Goal: Task Accomplishment & Management: Manage account settings

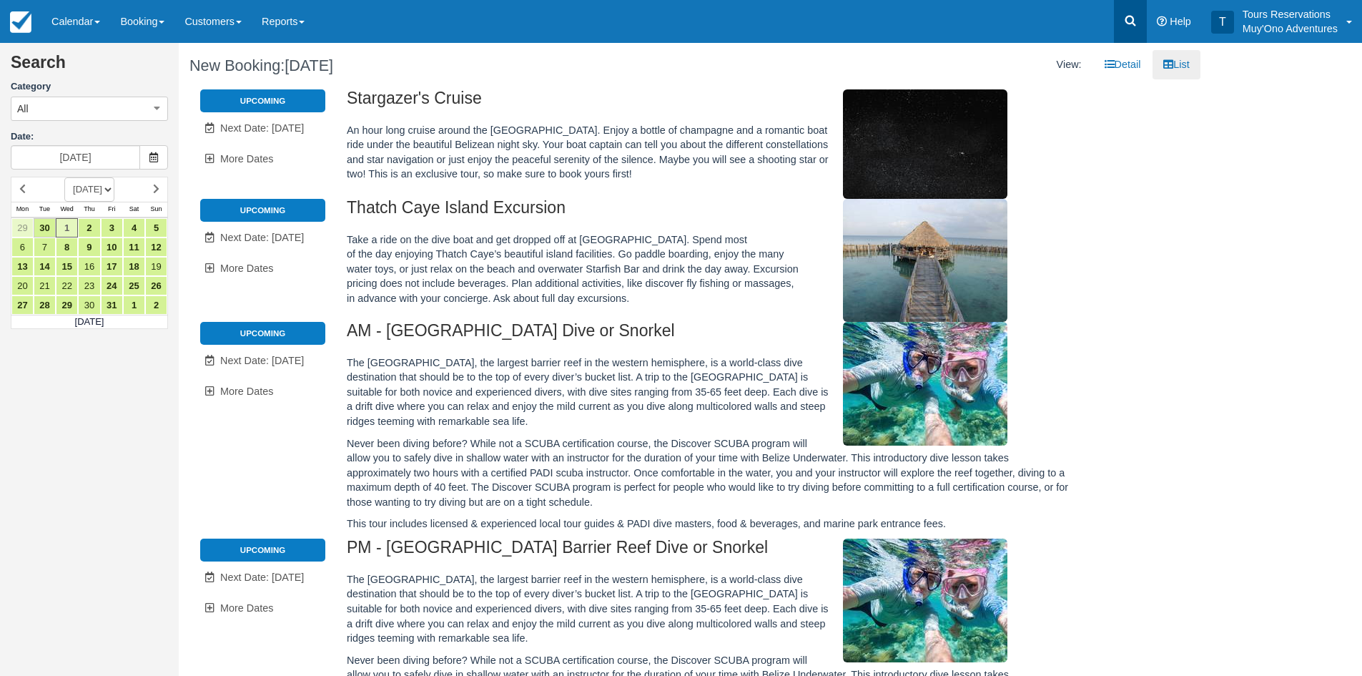
click at [1136, 23] on icon at bounding box center [1131, 21] width 14 height 14
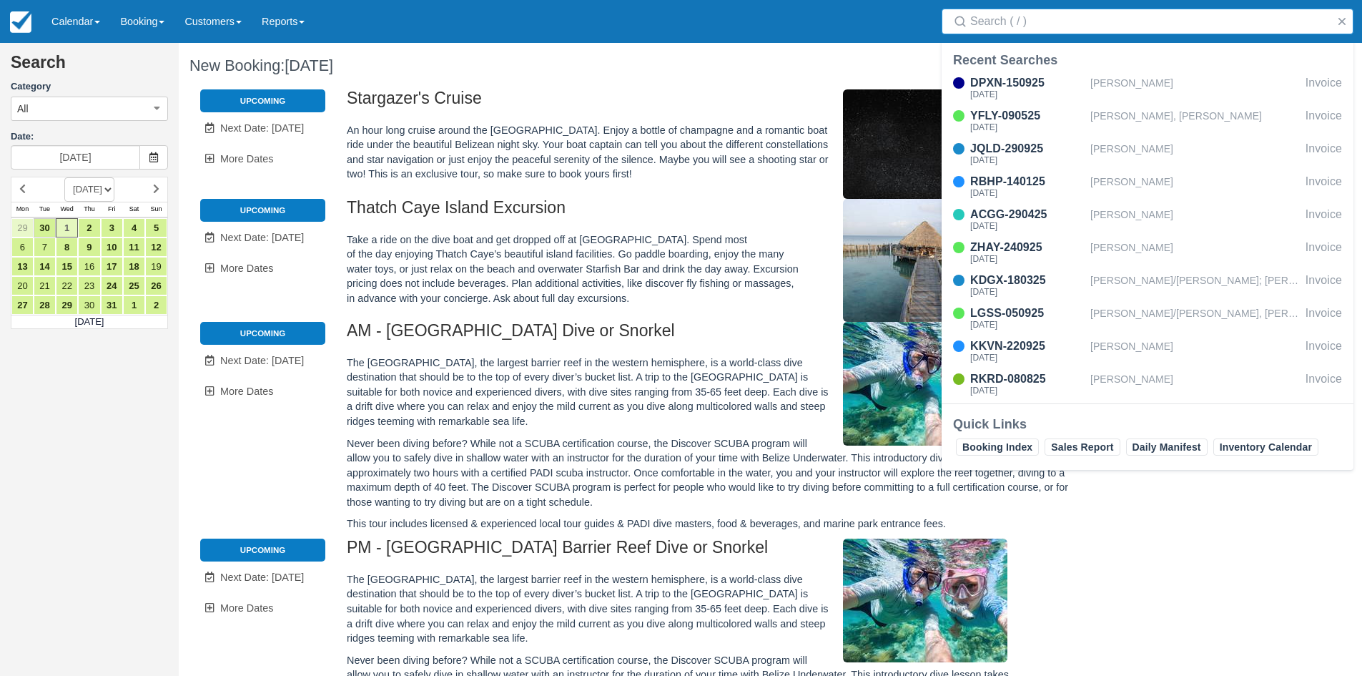
click at [1002, 19] on input "Search" at bounding box center [1151, 22] width 360 height 26
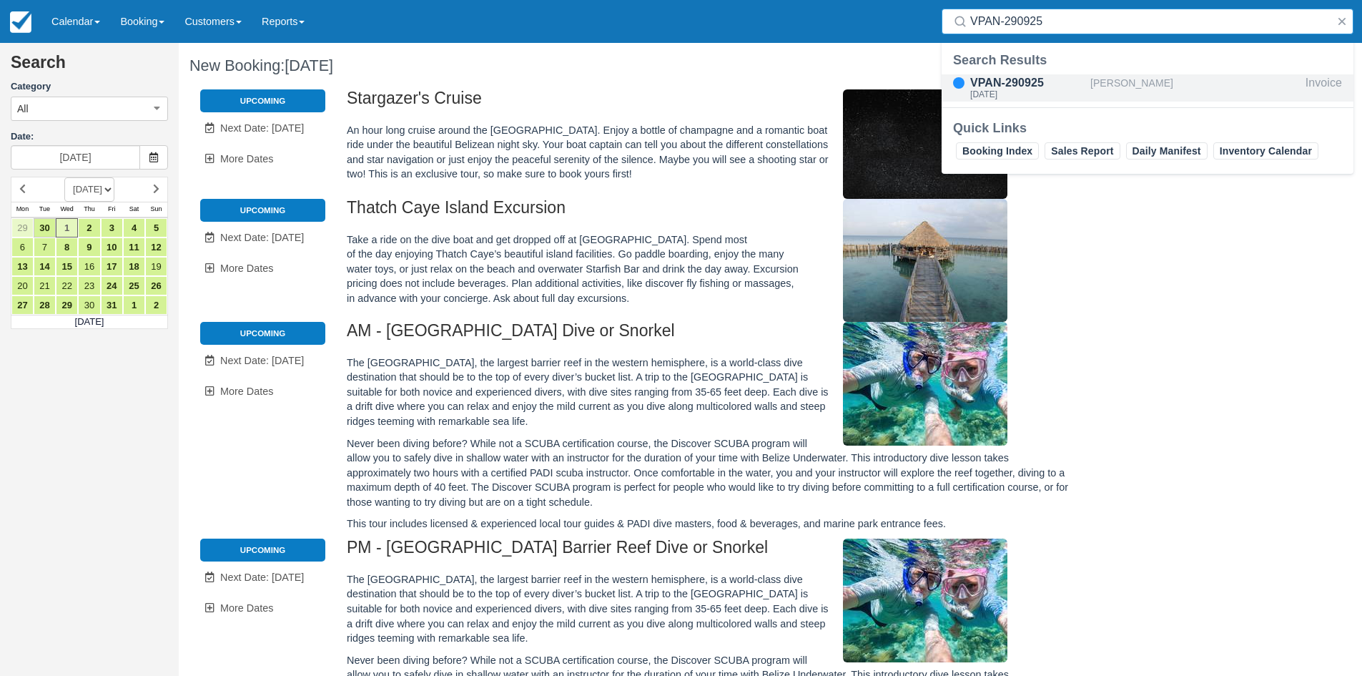
type input "VPAN-290925"
click at [1055, 75] on div "VPAN-290925" at bounding box center [1028, 82] width 114 height 17
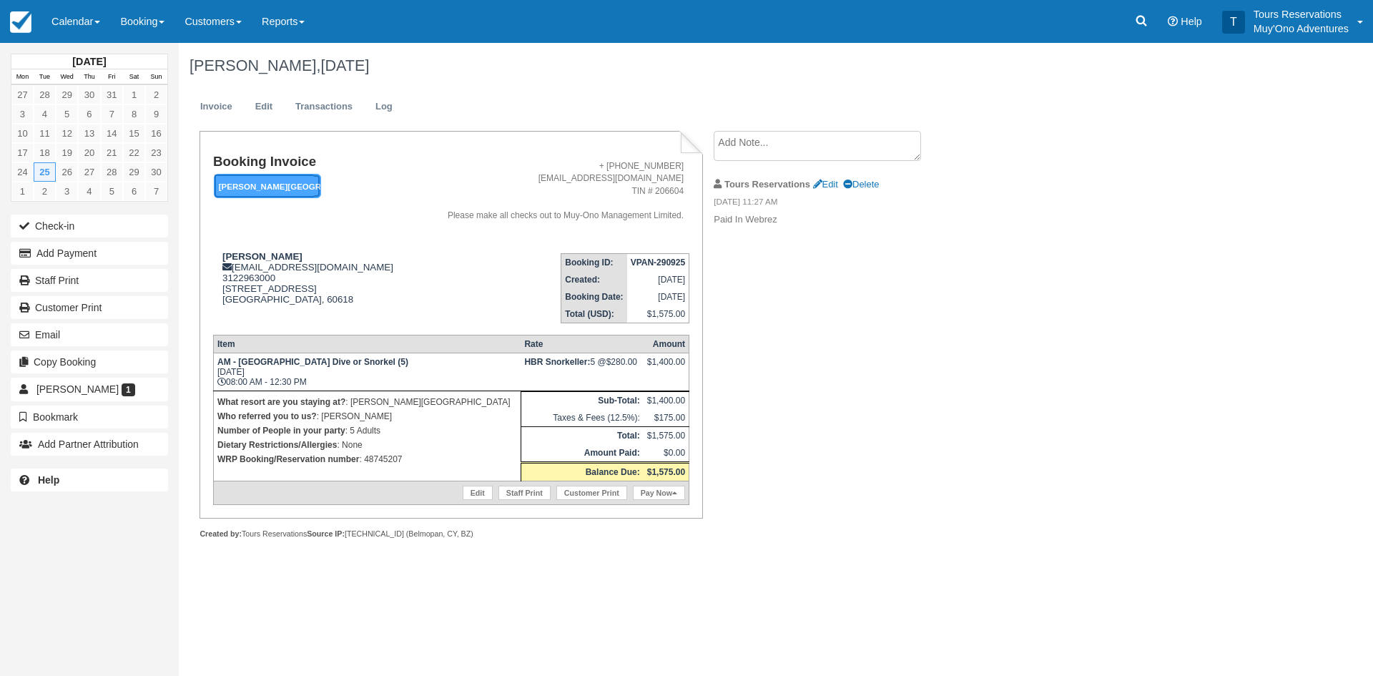
click at [283, 190] on em "Hopkins Bay Resort" at bounding box center [267, 186] width 107 height 25
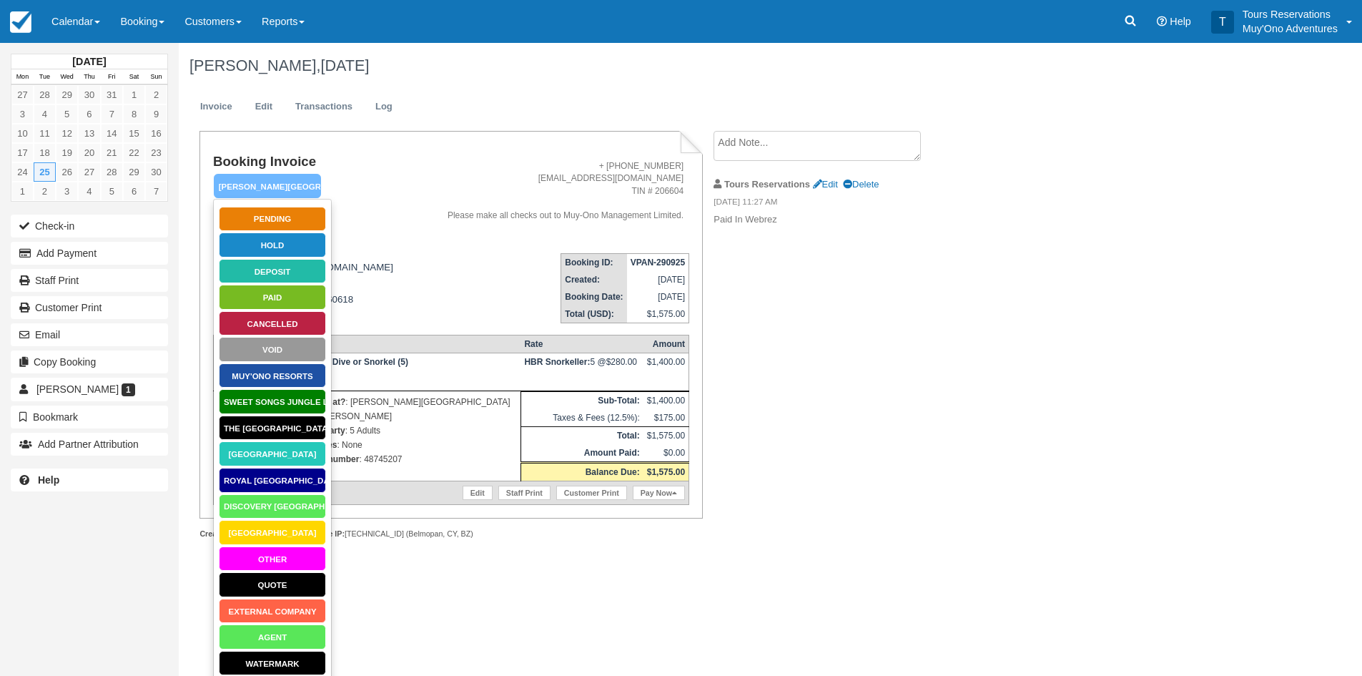
click at [420, 204] on address "+ 501-670-6958 adventures@muy-ono.com TIN # 206604 Please make all checks out t…" at bounding box center [552, 191] width 265 height 62
click at [292, 107] on link "Transactions" at bounding box center [324, 107] width 79 height 28
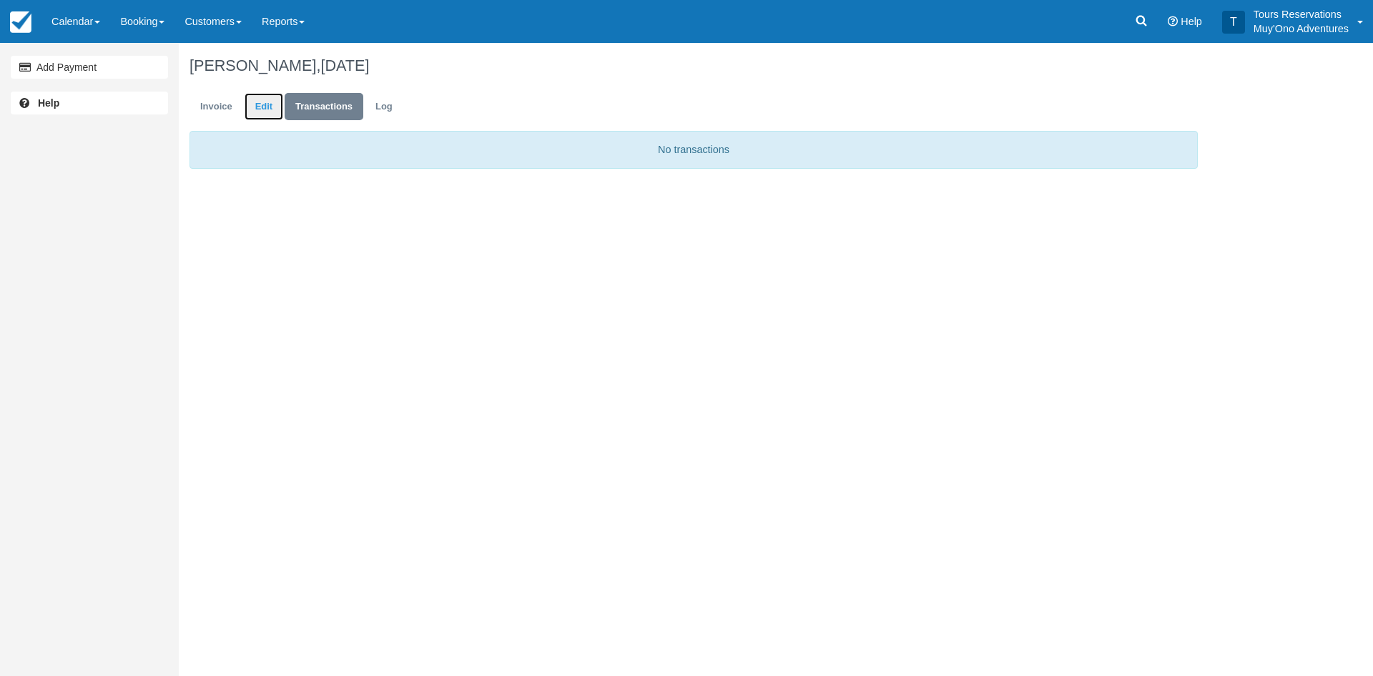
click at [264, 96] on link "Edit" at bounding box center [264, 107] width 39 height 28
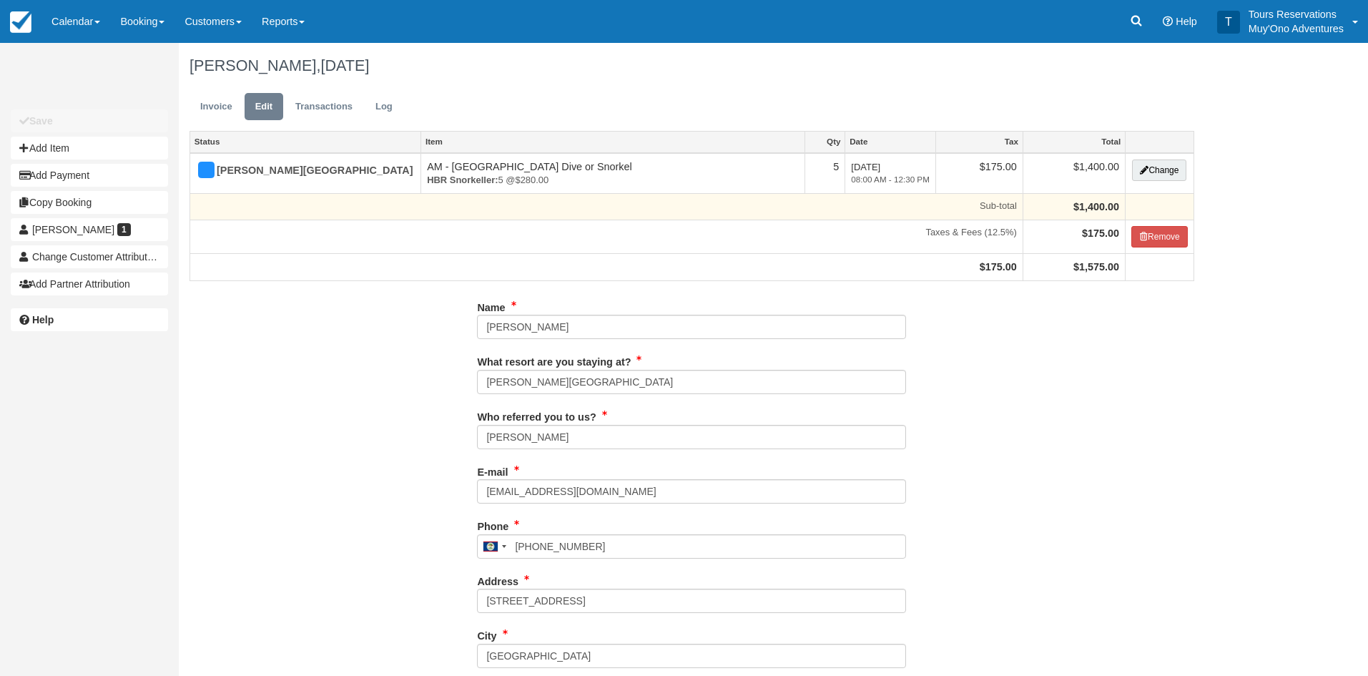
type input "3122963000"
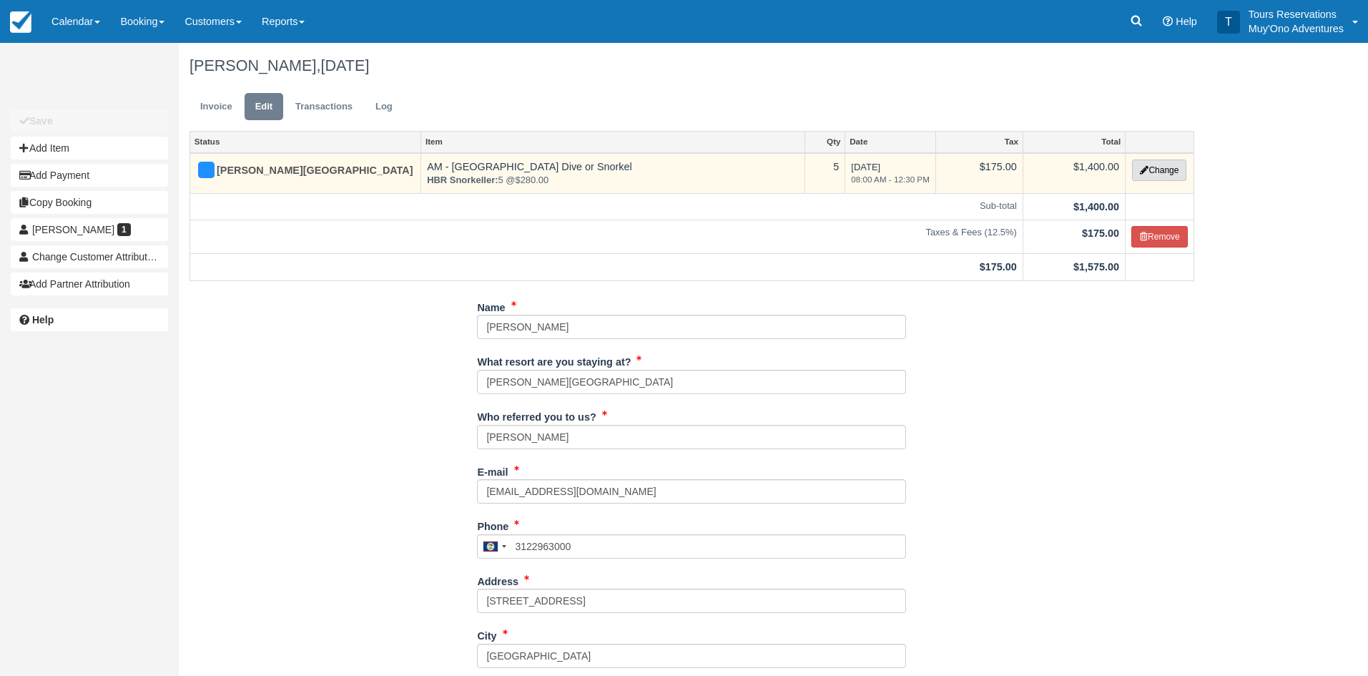
click at [1150, 170] on button "Change" at bounding box center [1159, 169] width 54 height 21
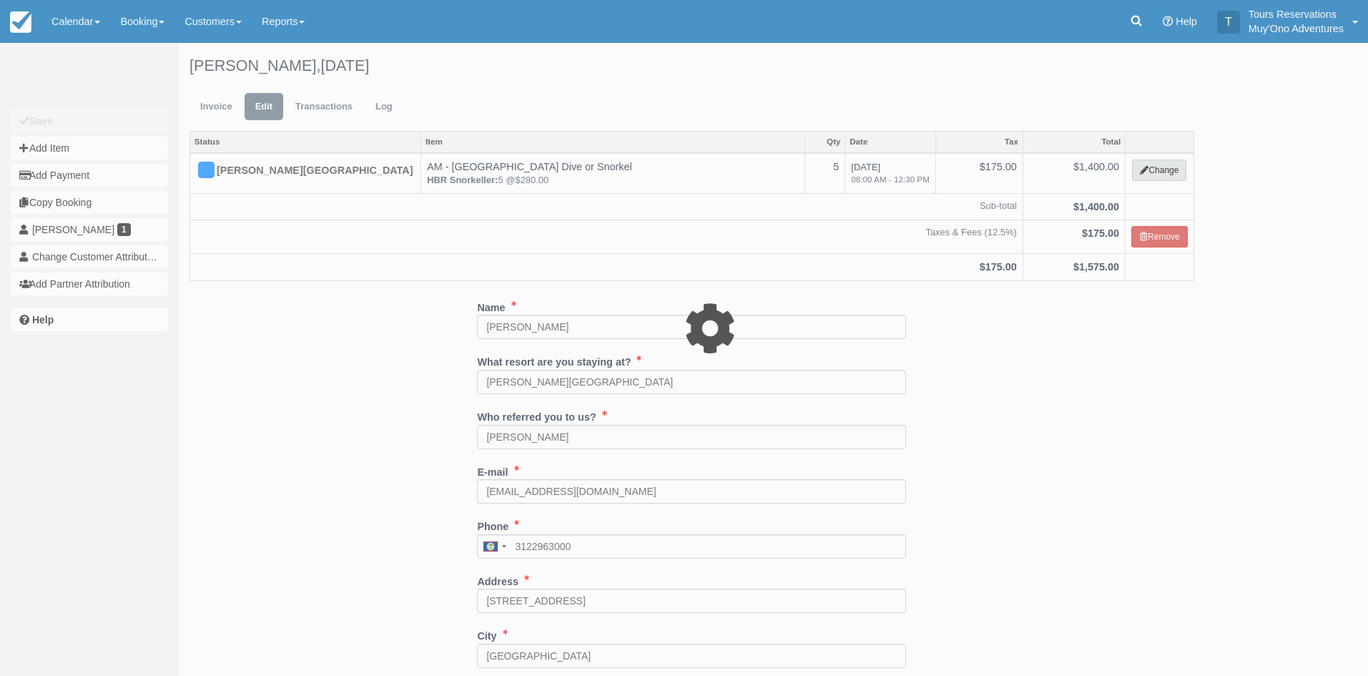
select select "64"
type input "1400.00"
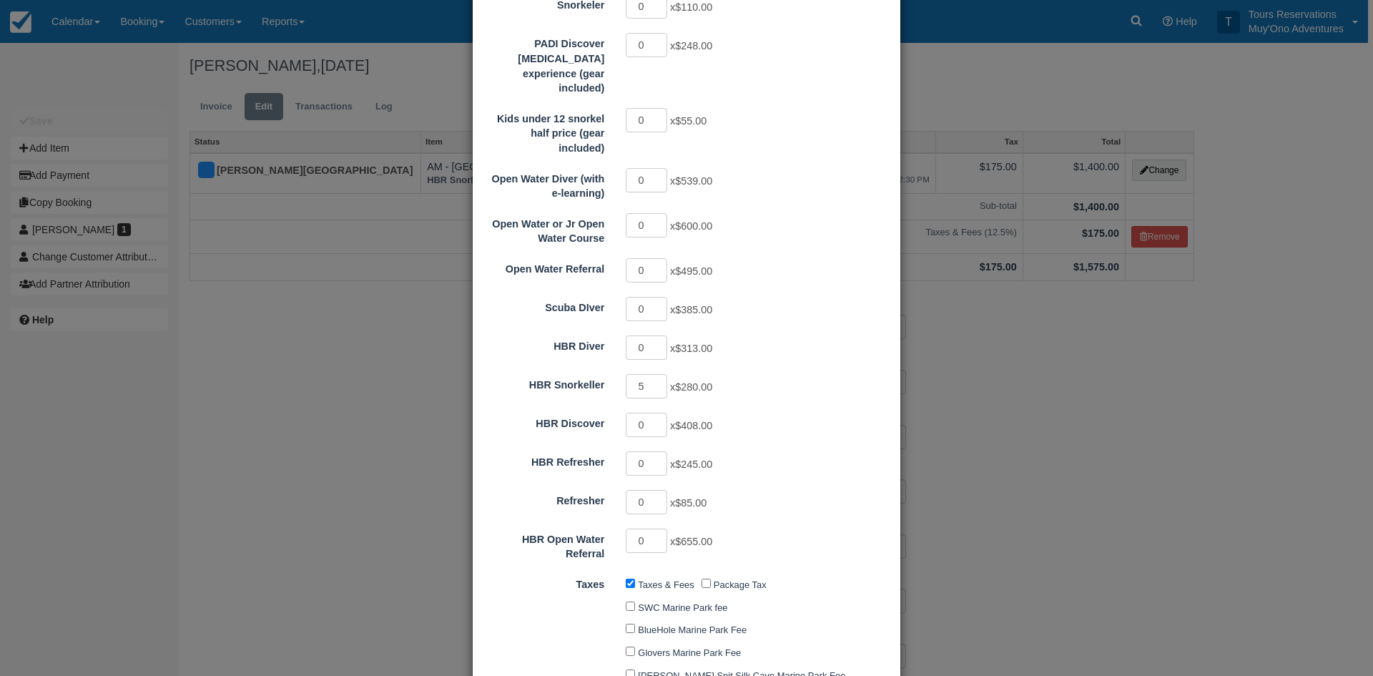
scroll to position [286, 0]
click at [657, 371] on input "4" at bounding box center [646, 383] width 41 height 24
click at [657, 371] on input "3" at bounding box center [646, 383] width 41 height 24
click at [657, 371] on input "2" at bounding box center [646, 383] width 41 height 24
click at [657, 371] on input "1" at bounding box center [646, 383] width 41 height 24
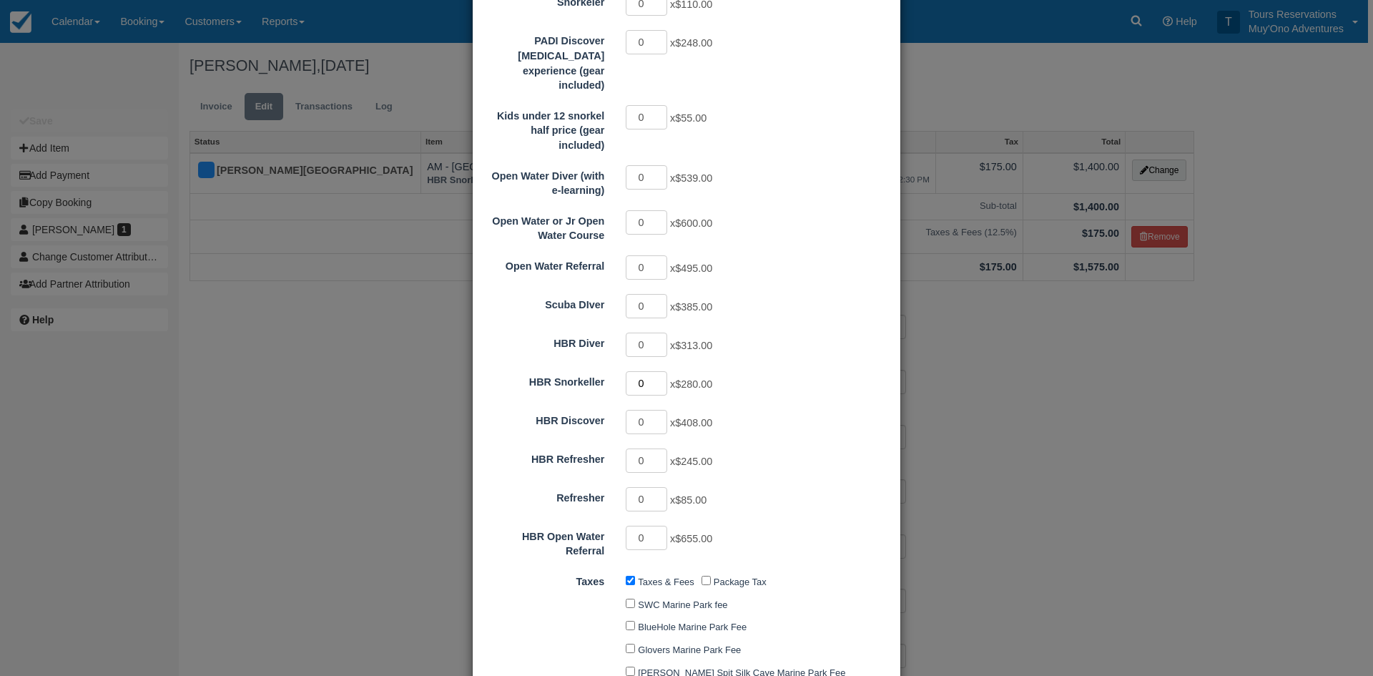
type input "0"
click at [657, 371] on input "0" at bounding box center [646, 383] width 41 height 24
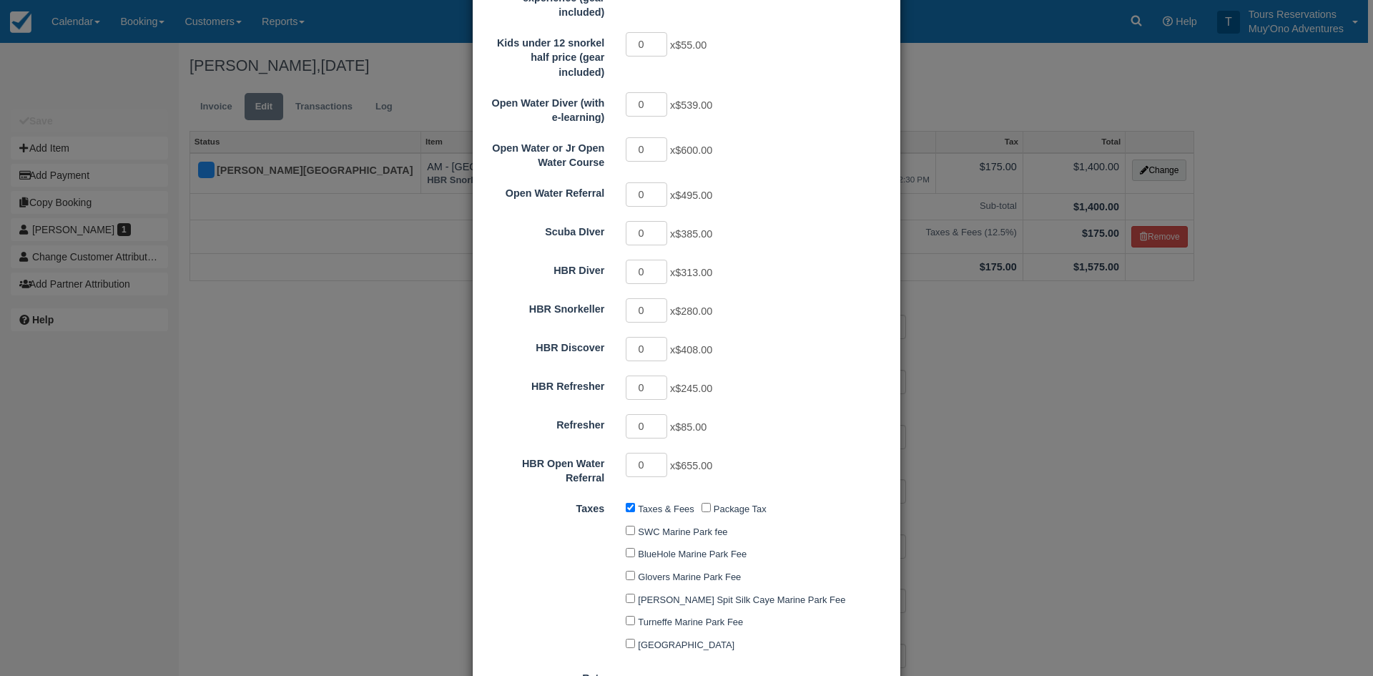
type input "0.00"
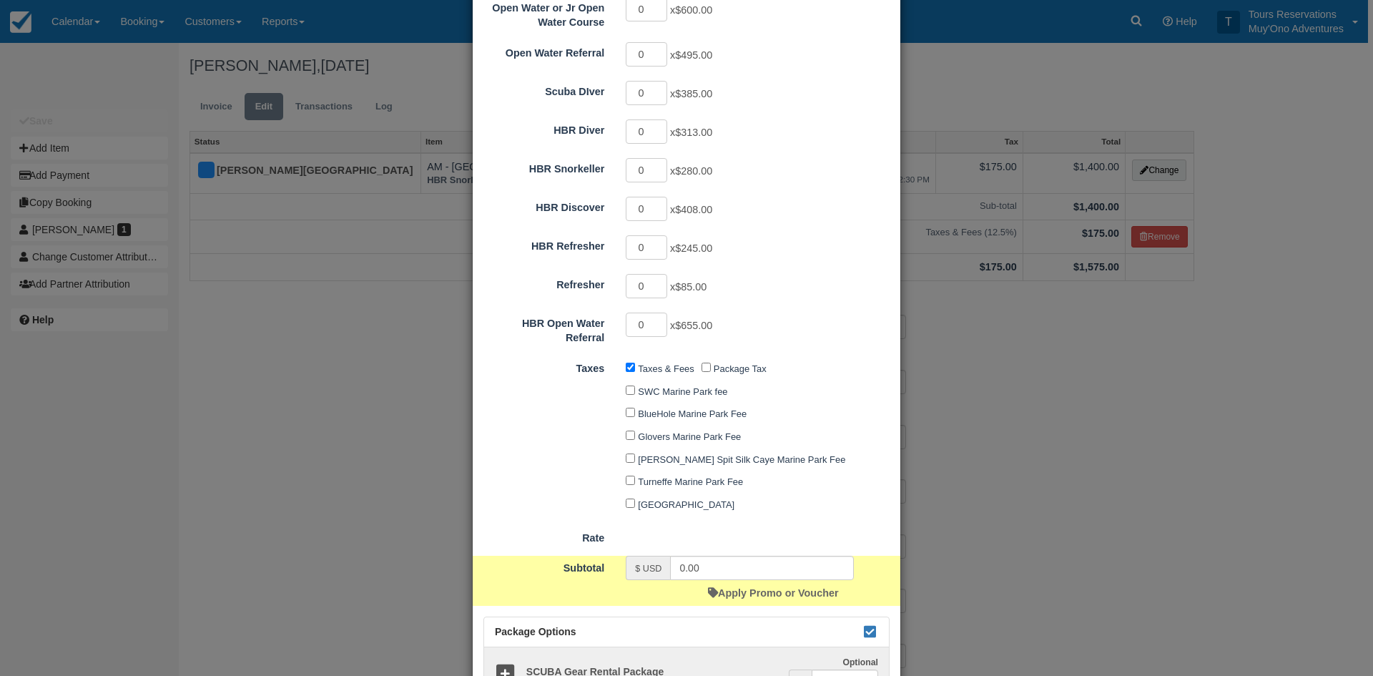
scroll to position [604, 0]
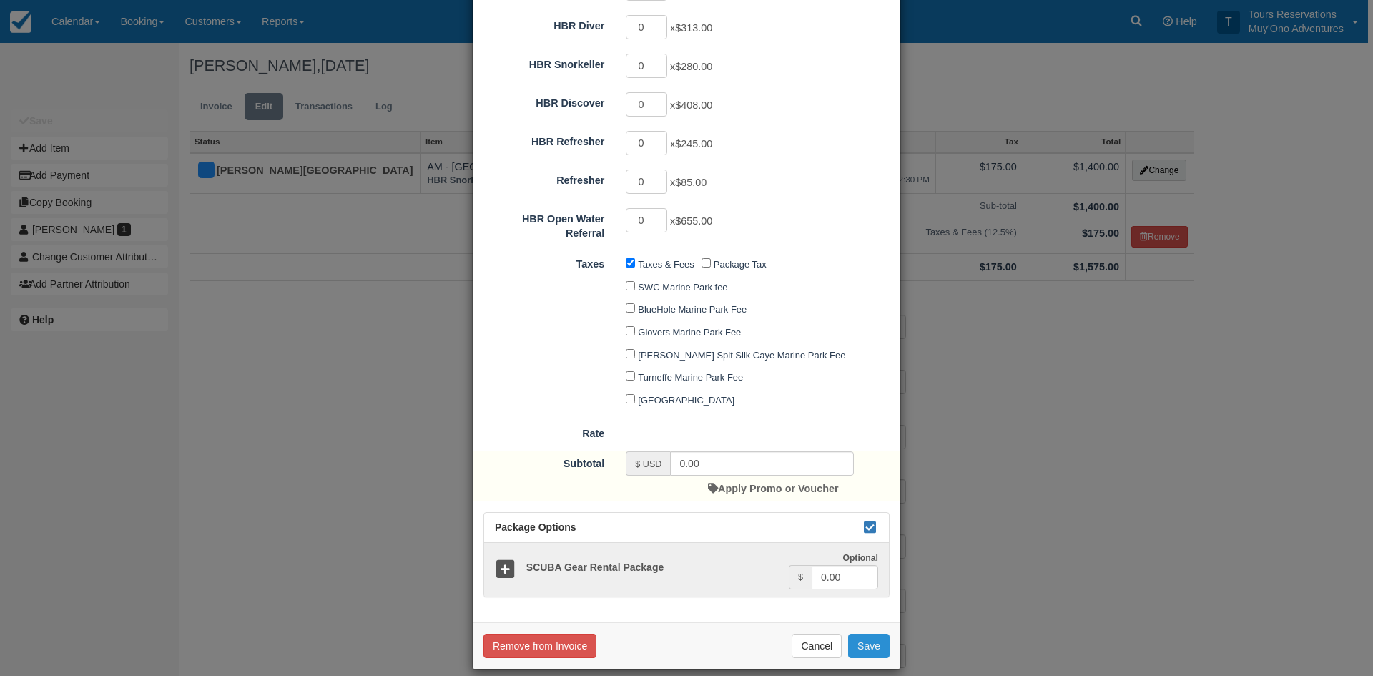
click at [857, 634] on button "Save" at bounding box center [868, 646] width 41 height 24
checkbox input "false"
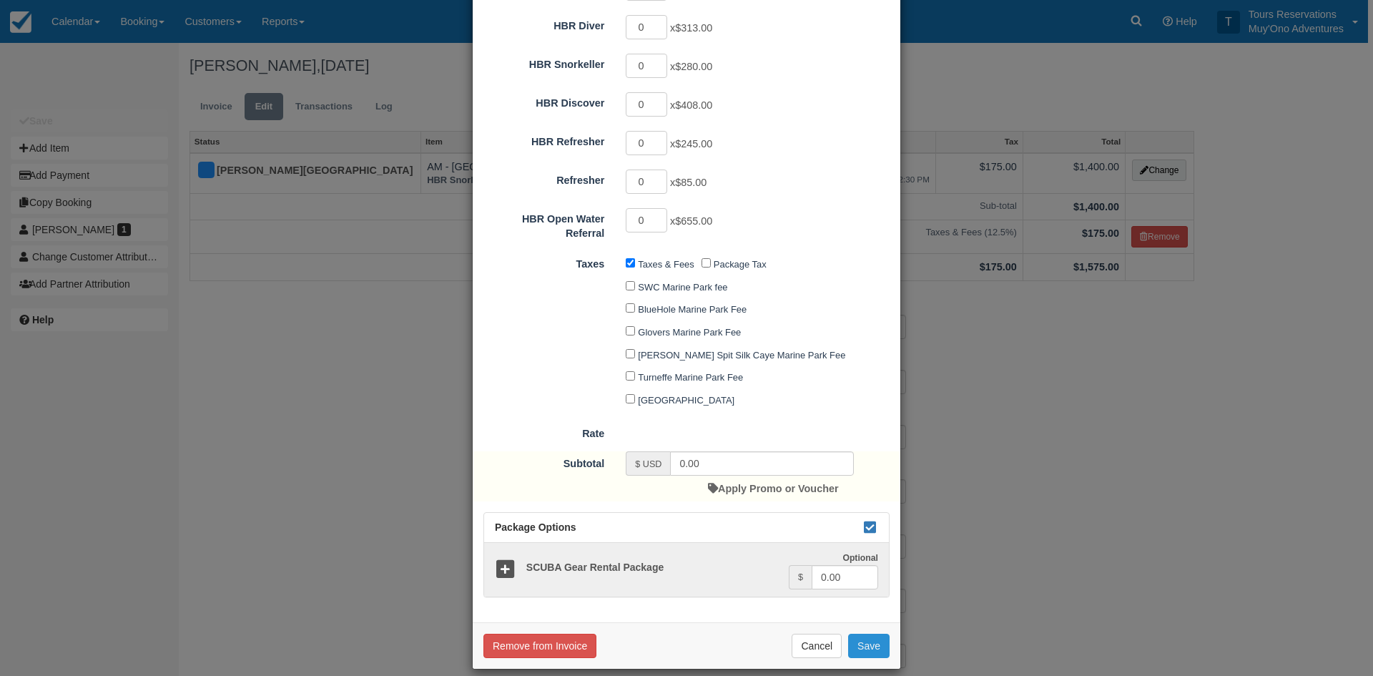
checkbox input "false"
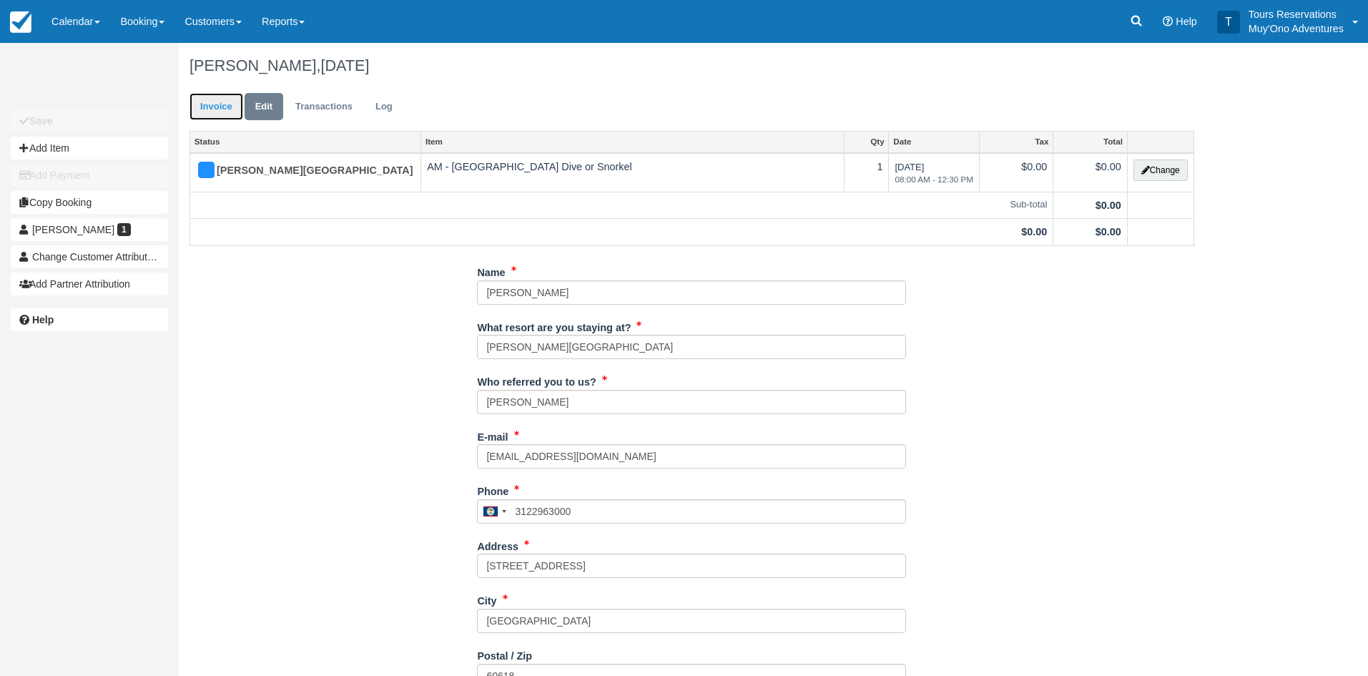
click at [225, 98] on link "Invoice" at bounding box center [217, 107] width 54 height 28
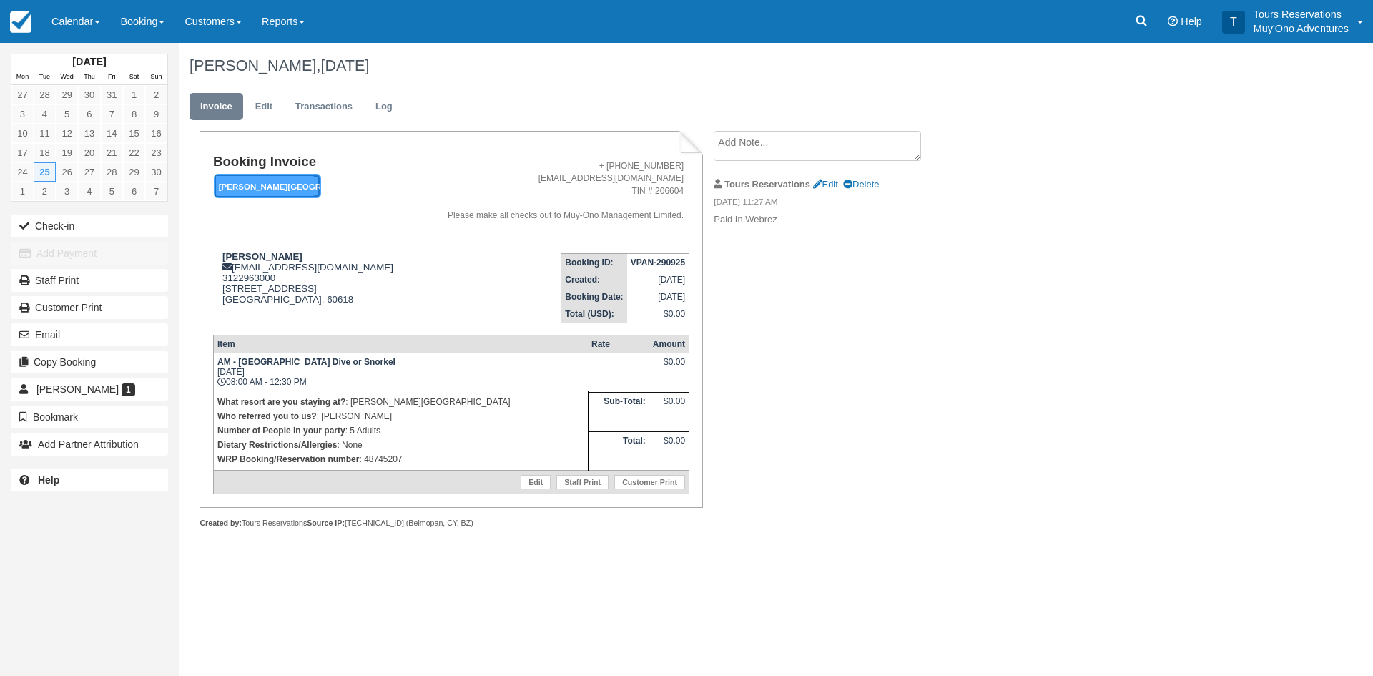
click at [275, 192] on em "[PERSON_NAME][GEOGRAPHIC_DATA]" at bounding box center [267, 186] width 107 height 25
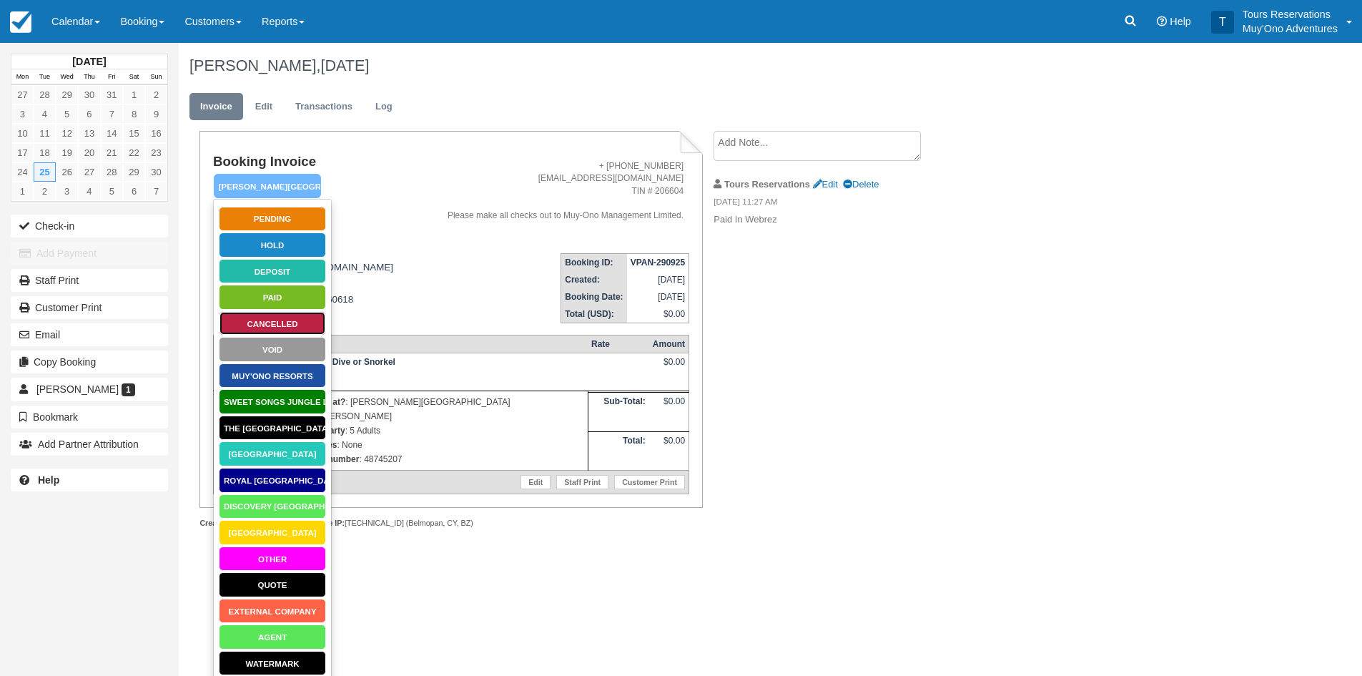
click at [282, 322] on link "Cancelled" at bounding box center [272, 323] width 107 height 25
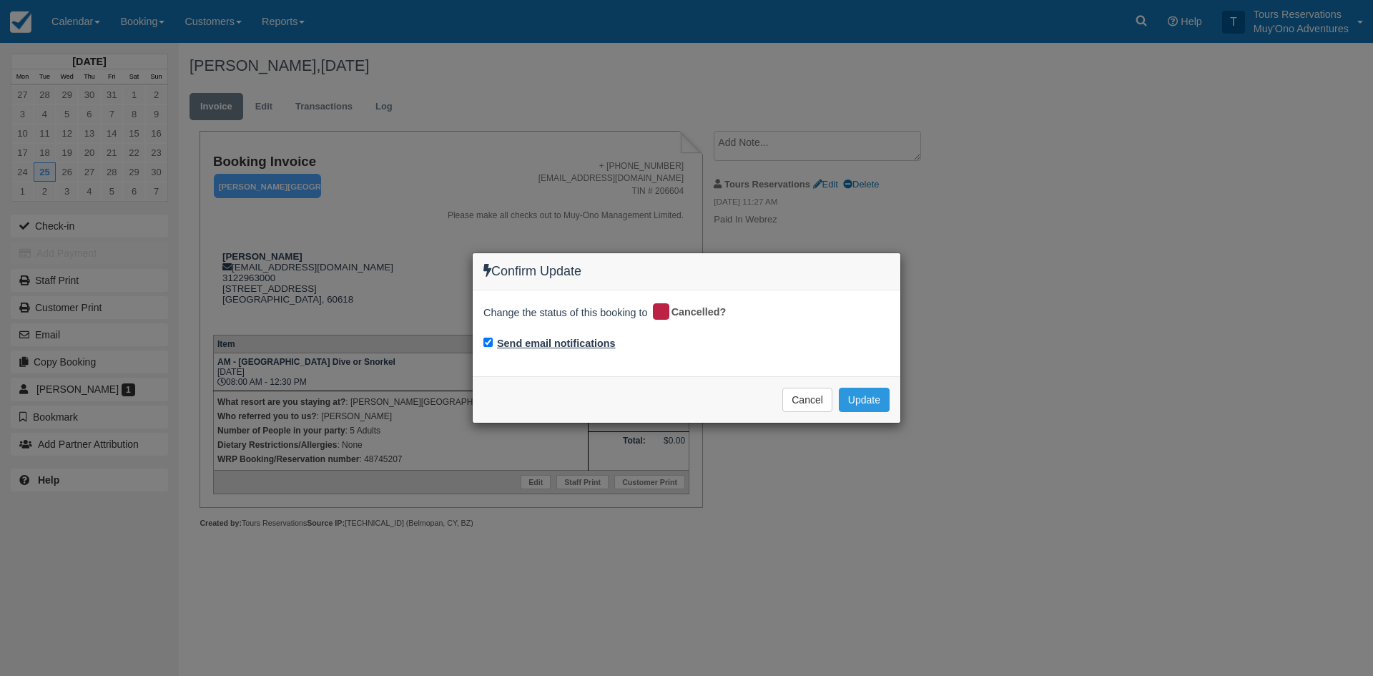
click at [555, 336] on label "Send email notifications" at bounding box center [556, 343] width 119 height 15
click at [493, 338] on input "Send email notifications" at bounding box center [487, 342] width 9 height 9
checkbox input "false"
click at [845, 393] on button "Update" at bounding box center [864, 400] width 51 height 24
